Goal: Go to known website: Go to known website

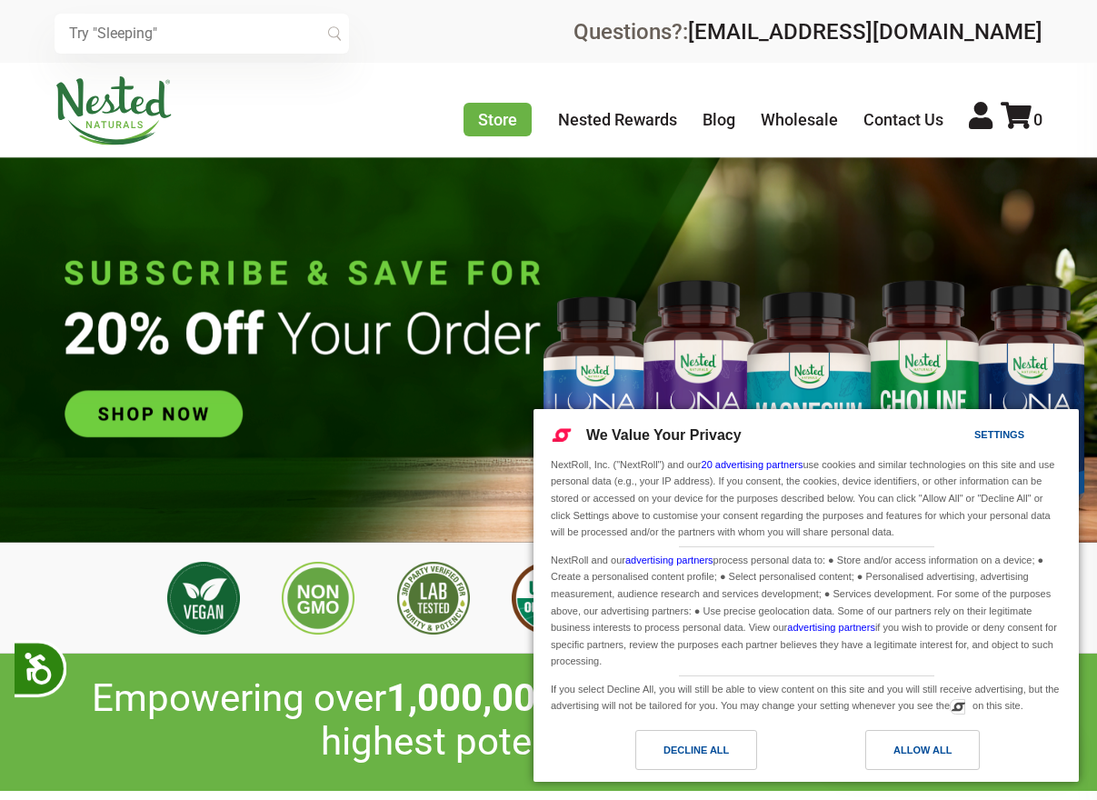
scroll to position [0, 618]
